Goal: Navigation & Orientation: Understand site structure

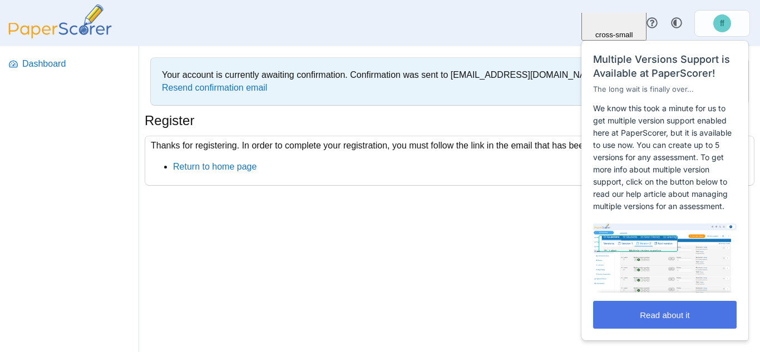
click at [645, 320] on button "Read about it" at bounding box center [665, 315] width 144 height 28
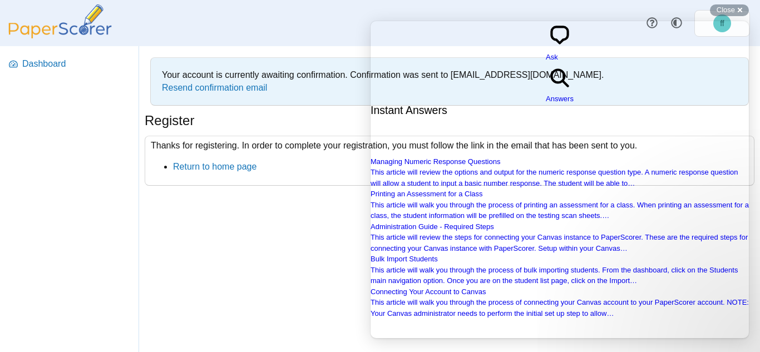
drag, startPoint x: 742, startPoint y: 63, endPoint x: 1122, endPoint y: 174, distance: 395.7
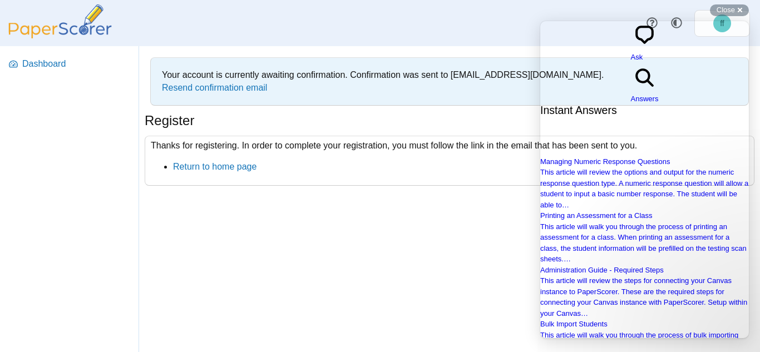
scroll to position [1171, 0]
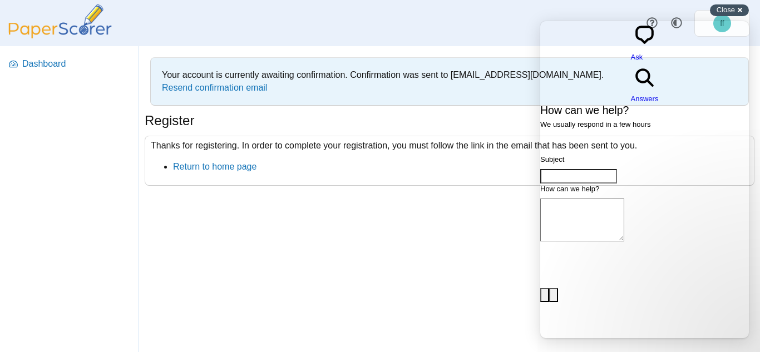
click at [737, 12] on div "Close cross-small" at bounding box center [729, 10] width 39 height 12
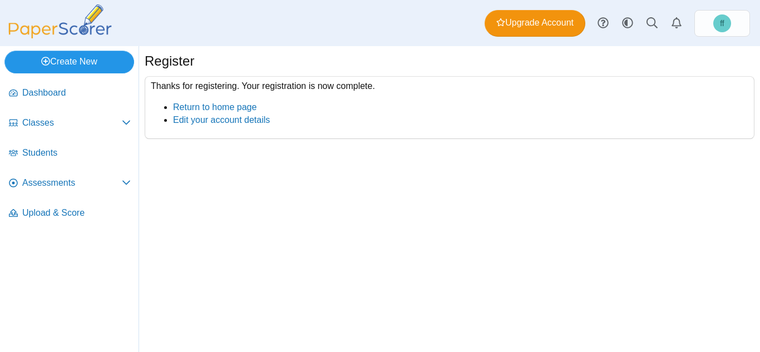
click at [46, 64] on icon at bounding box center [45, 61] width 9 height 9
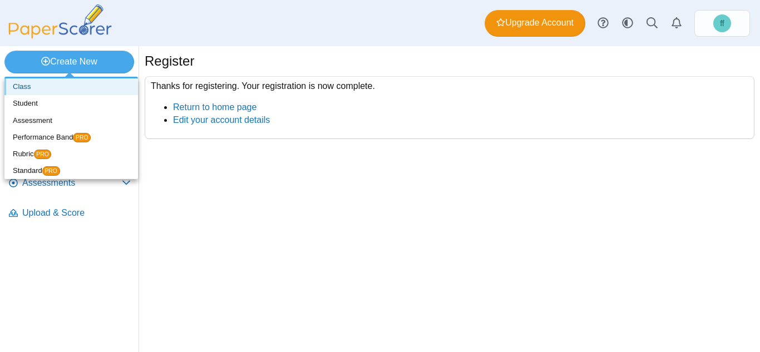
click at [13, 91] on link "Class" at bounding box center [71, 86] width 134 height 17
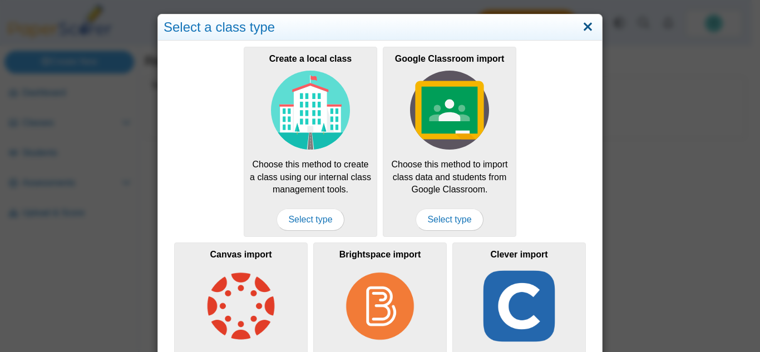
click at [584, 32] on link "Close" at bounding box center [587, 27] width 17 height 19
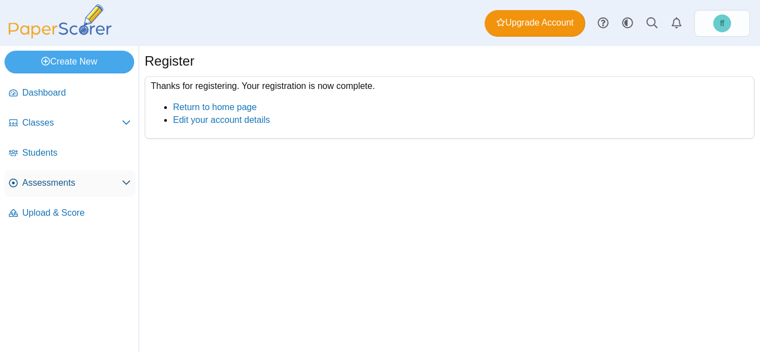
click at [78, 186] on span "Assessments" at bounding box center [72, 183] width 100 height 12
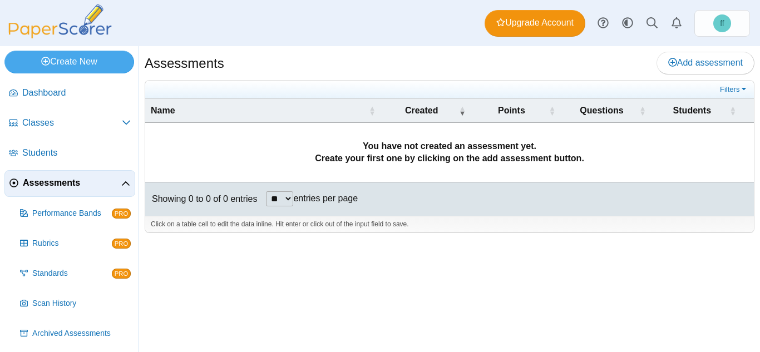
scroll to position [32, 0]
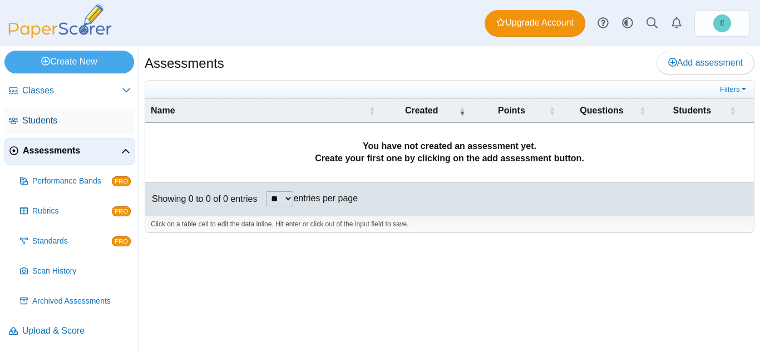
click at [90, 126] on span "Students" at bounding box center [76, 121] width 109 height 12
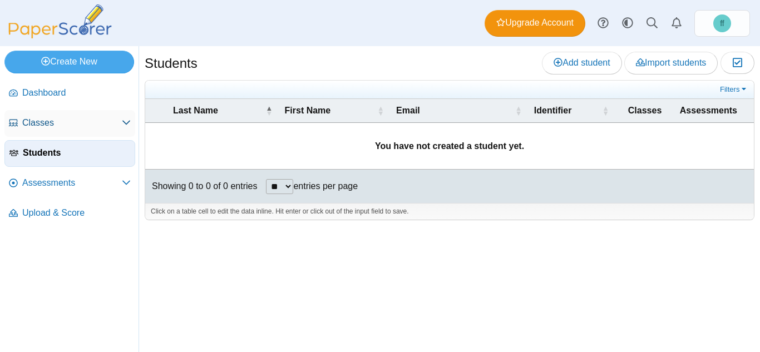
click at [74, 122] on span "Classes" at bounding box center [72, 123] width 100 height 12
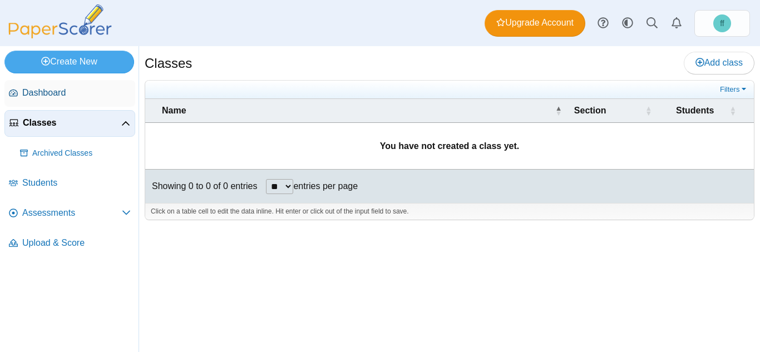
click at [57, 95] on span "Dashboard" at bounding box center [76, 93] width 109 height 12
